Goal: Task Accomplishment & Management: Use online tool/utility

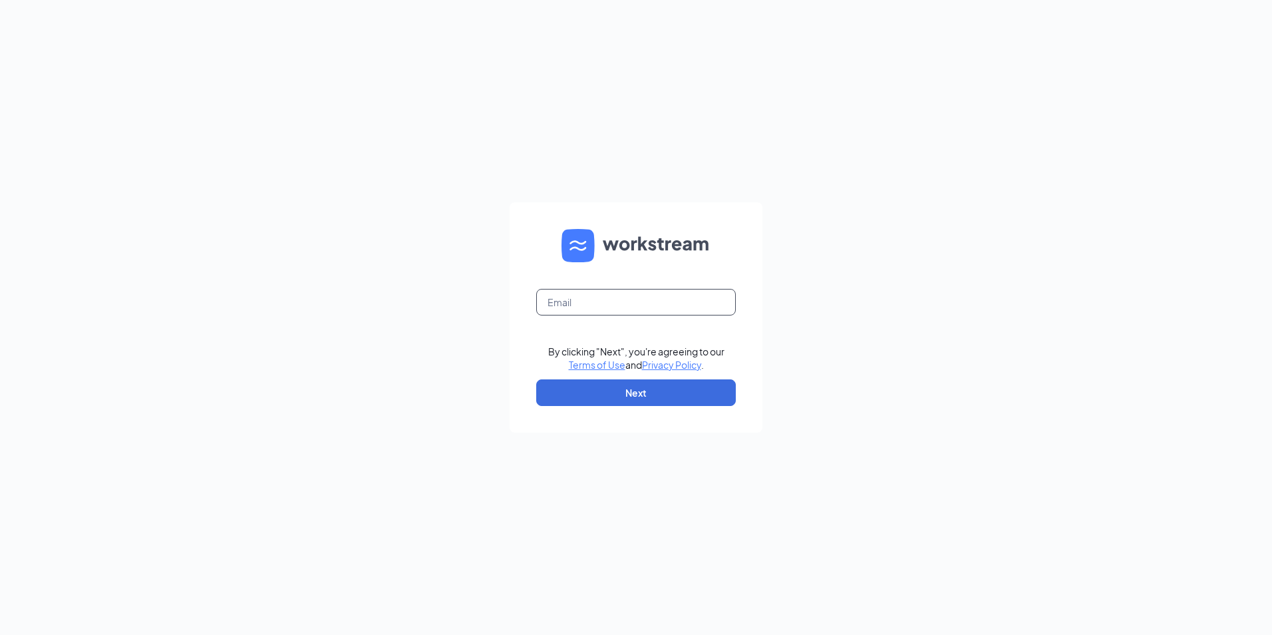
click at [671, 304] on input "text" at bounding box center [636, 302] width 200 height 27
type input "LJS70040@ljsilvers.com"
click at [679, 385] on button "Next" at bounding box center [636, 392] width 200 height 27
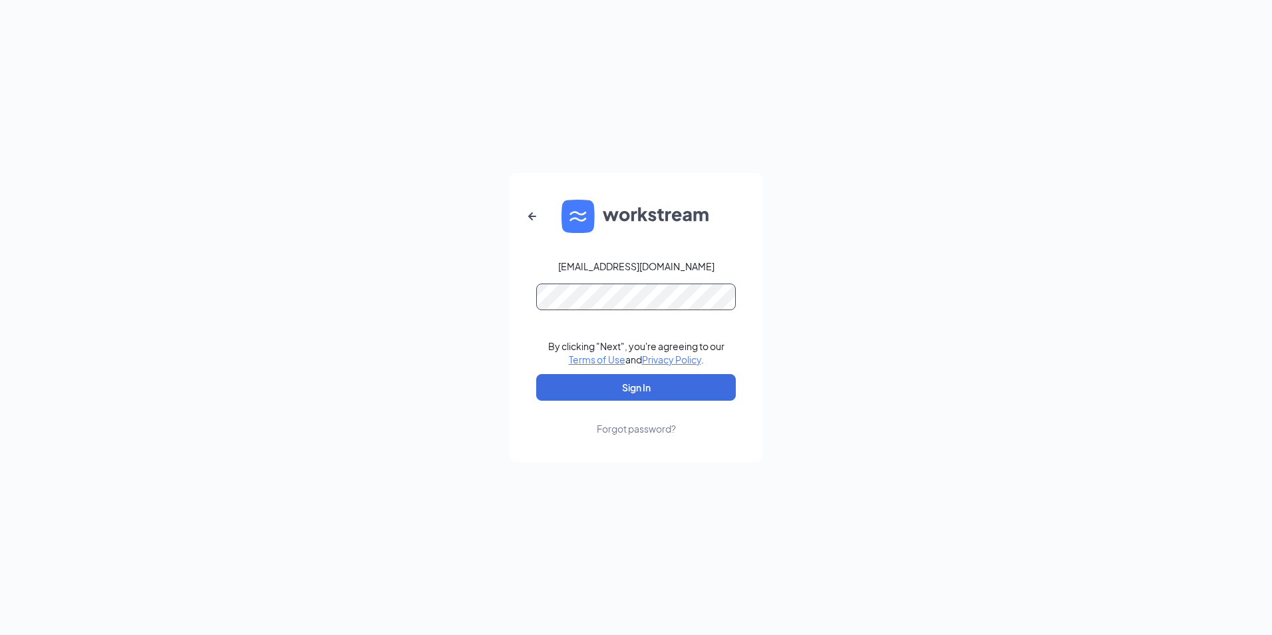
click at [536, 374] on button "Sign In" at bounding box center [636, 387] width 200 height 27
click at [567, 383] on button "Sign In" at bounding box center [636, 387] width 200 height 27
click at [475, 283] on div "LJS70040@ljsilvers.com Credential mismatches. By clicking "Next", you're agreei…" at bounding box center [636, 317] width 1272 height 635
click at [536, 374] on button "Sign In" at bounding box center [636, 387] width 200 height 27
click at [432, 289] on div "LJS70040@ljsilvers.com Credential mismatches. By clicking "Next", you're agreei…" at bounding box center [636, 317] width 1272 height 635
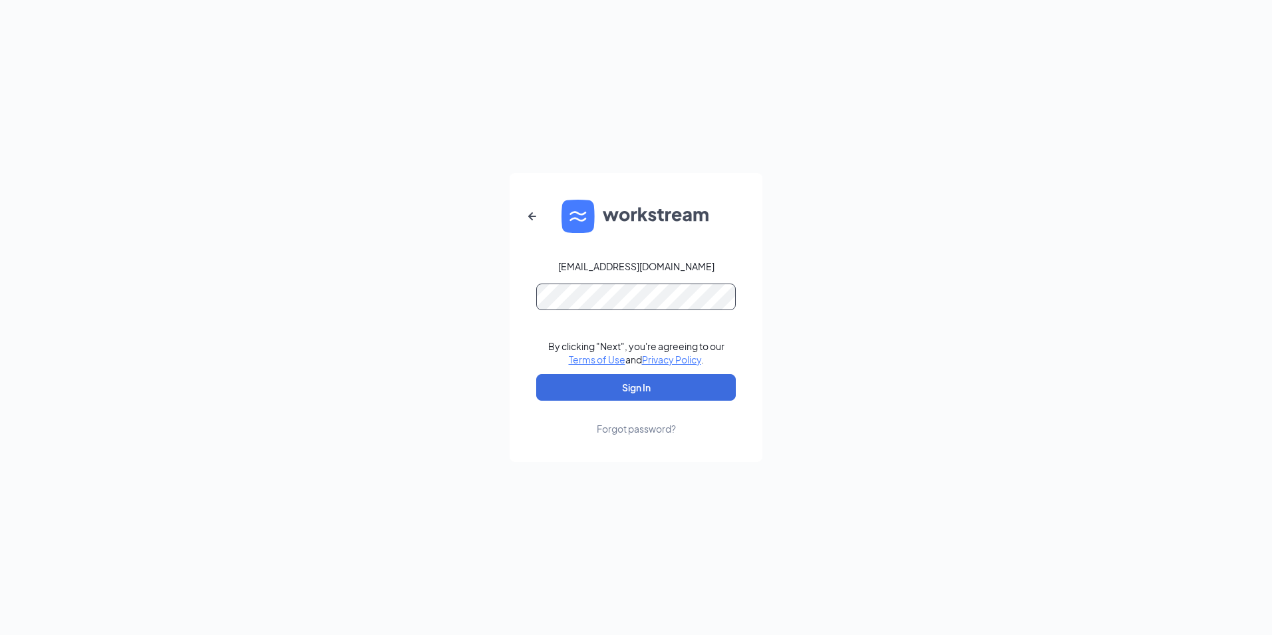
click at [536, 374] on button "Sign In" at bounding box center [636, 387] width 200 height 27
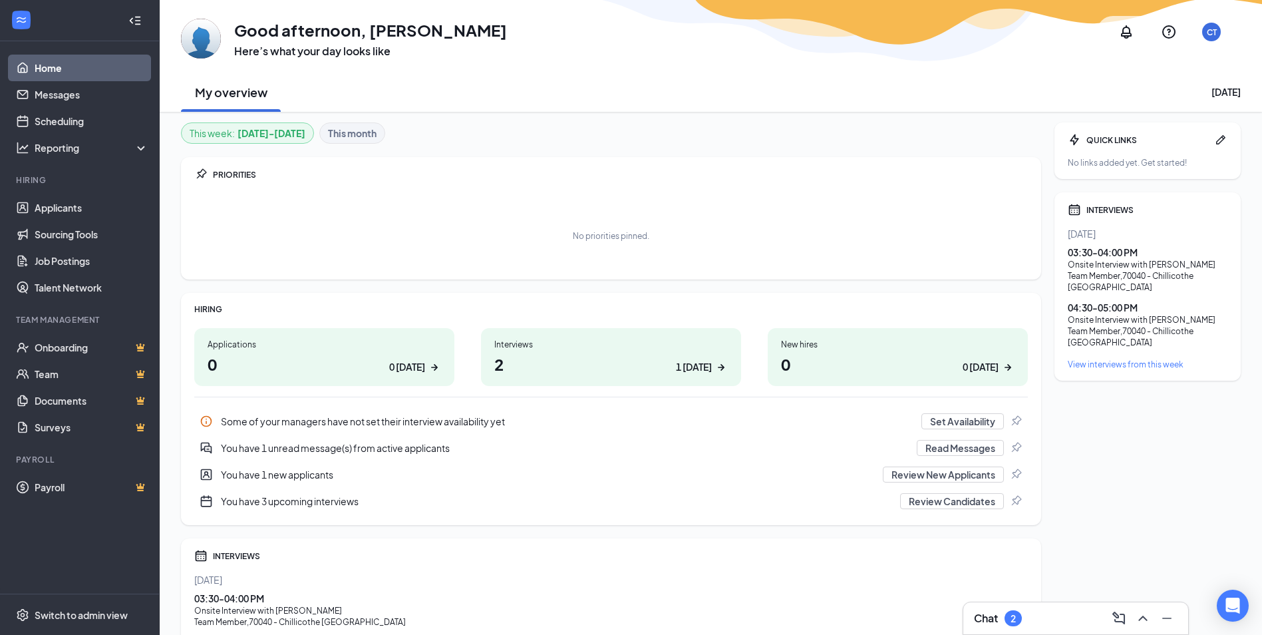
click at [545, 356] on h1 "2 1 today" at bounding box center [610, 364] width 233 height 23
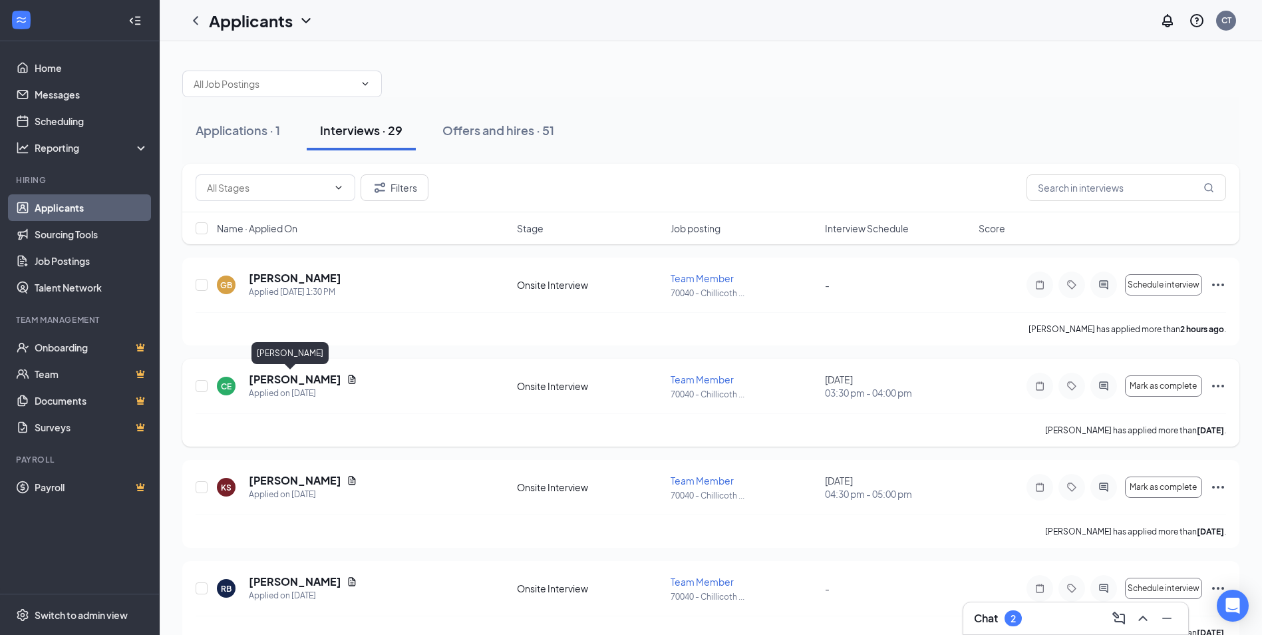
click at [290, 379] on h5 "[PERSON_NAME]" at bounding box center [295, 379] width 92 height 15
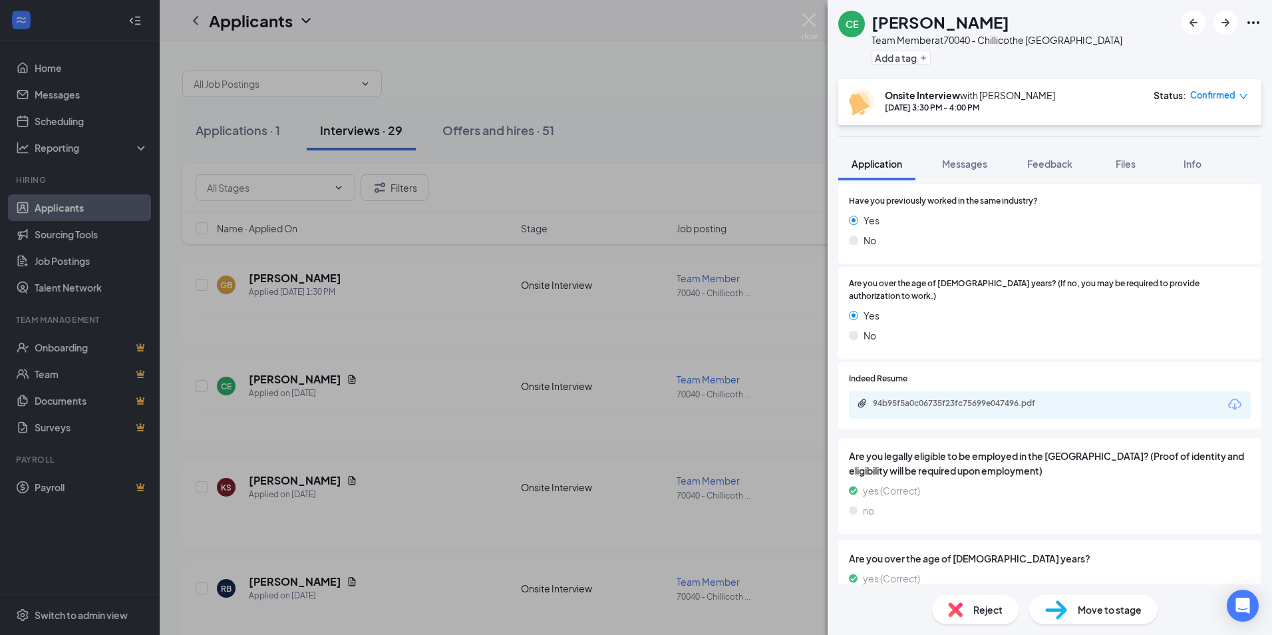
scroll to position [587, 0]
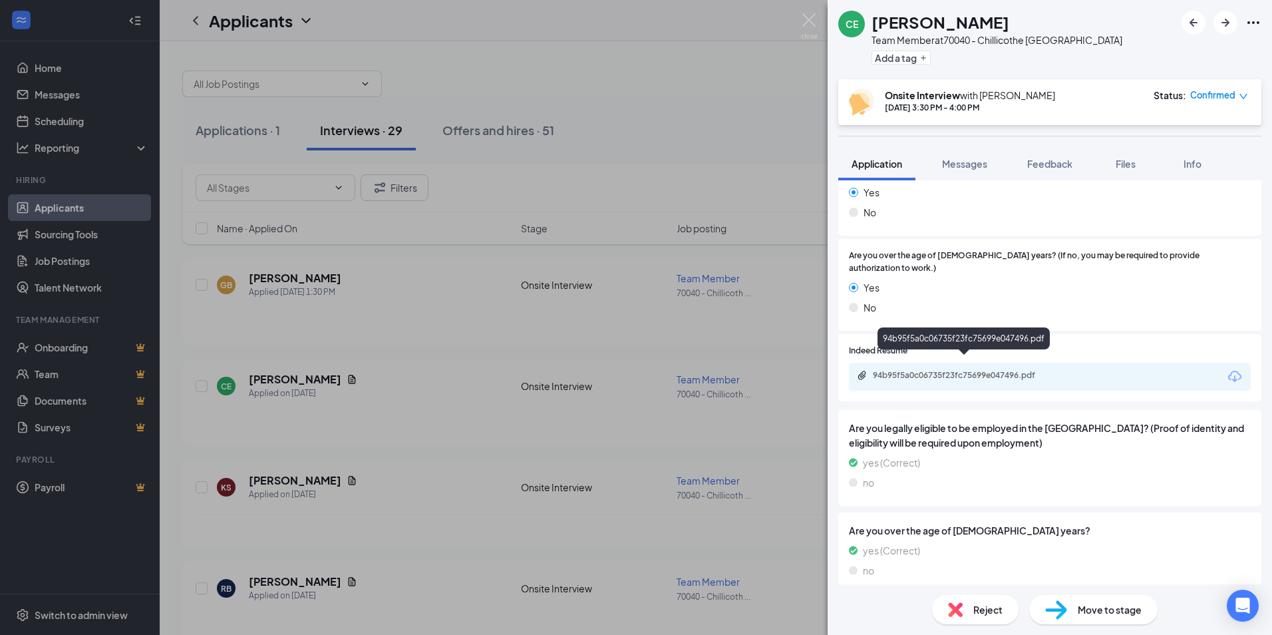
click at [937, 370] on div "94b95f5a0c06735f23fc75699e047496.pdf" at bounding box center [966, 375] width 186 height 11
